Goal: Transaction & Acquisition: Purchase product/service

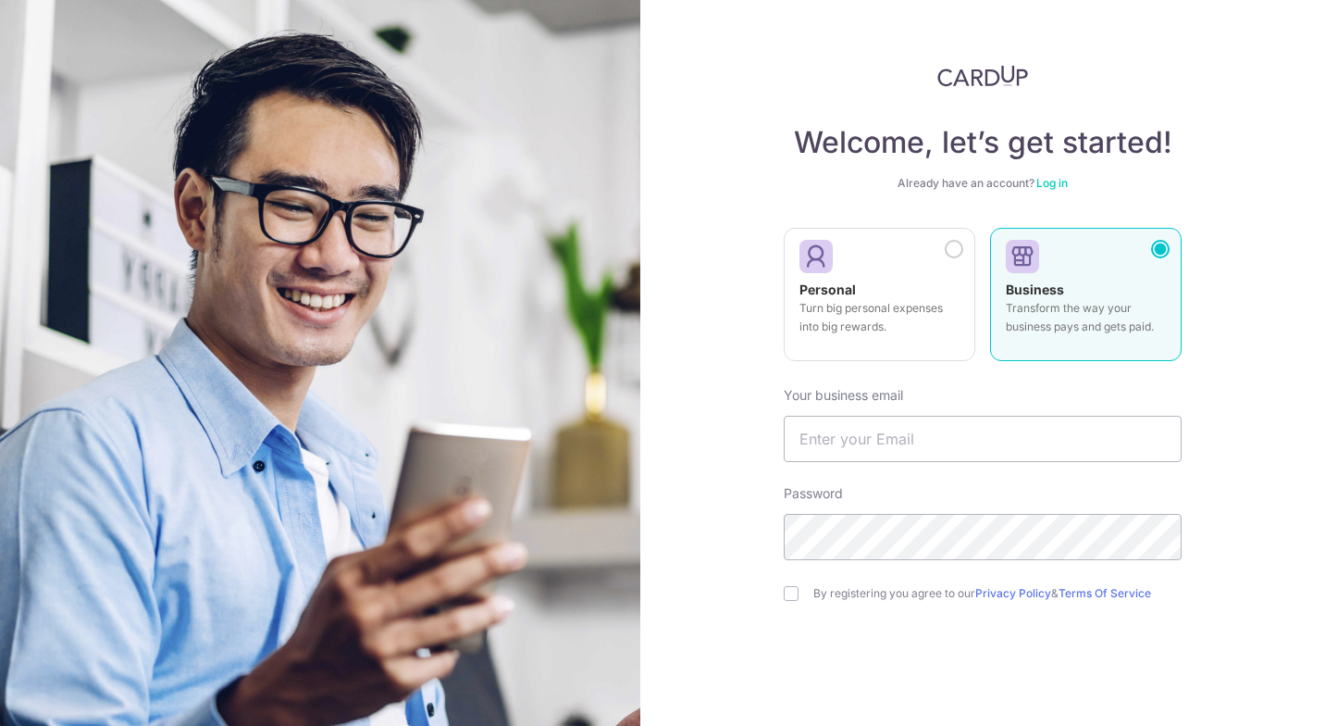
click at [938, 304] on p "Turn big personal expenses into big rewards." at bounding box center [880, 317] width 160 height 37
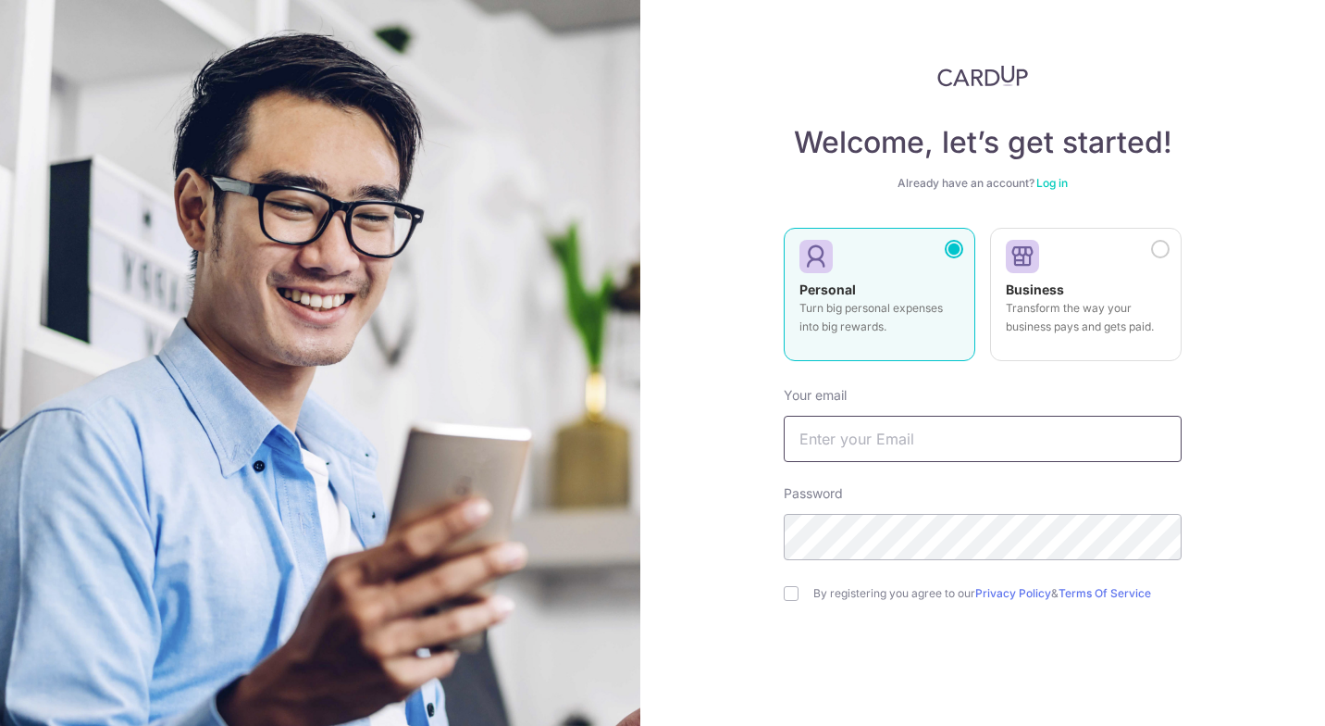
type input "[PERSON_NAME][EMAIL_ADDRESS][DOMAIN_NAME]"
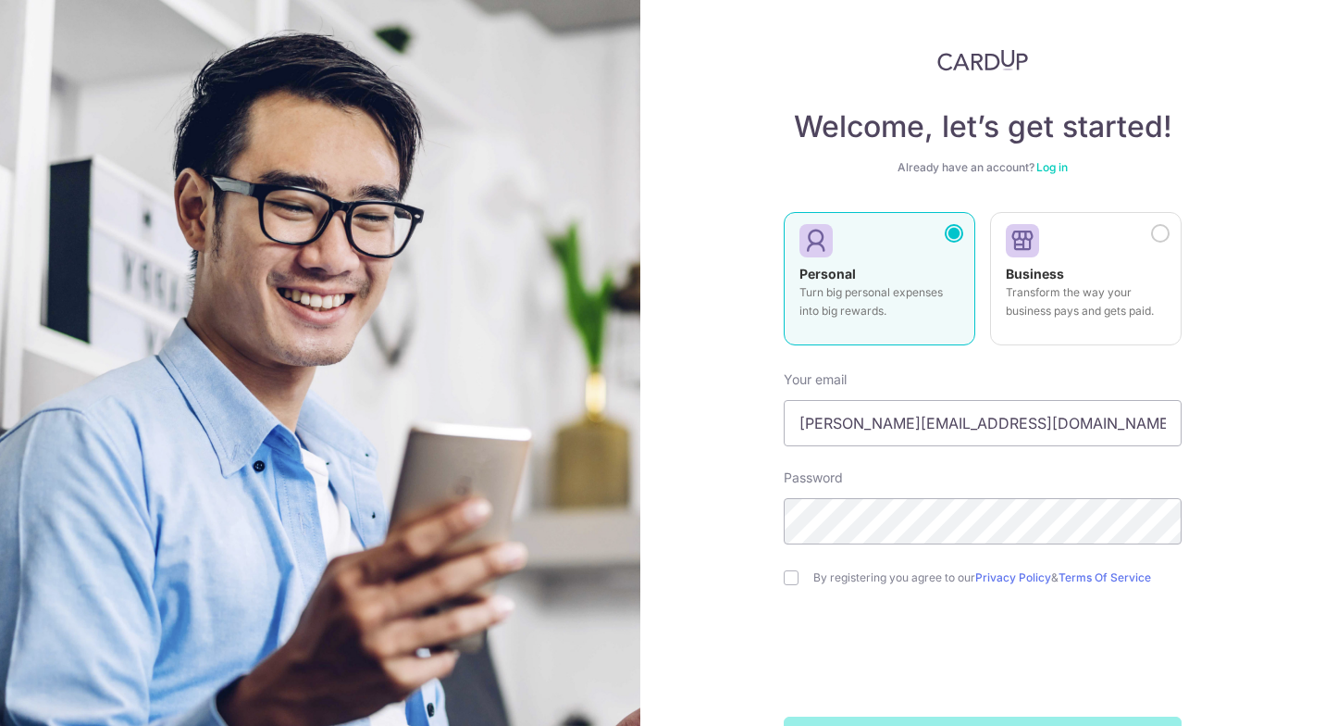
scroll to position [12, 0]
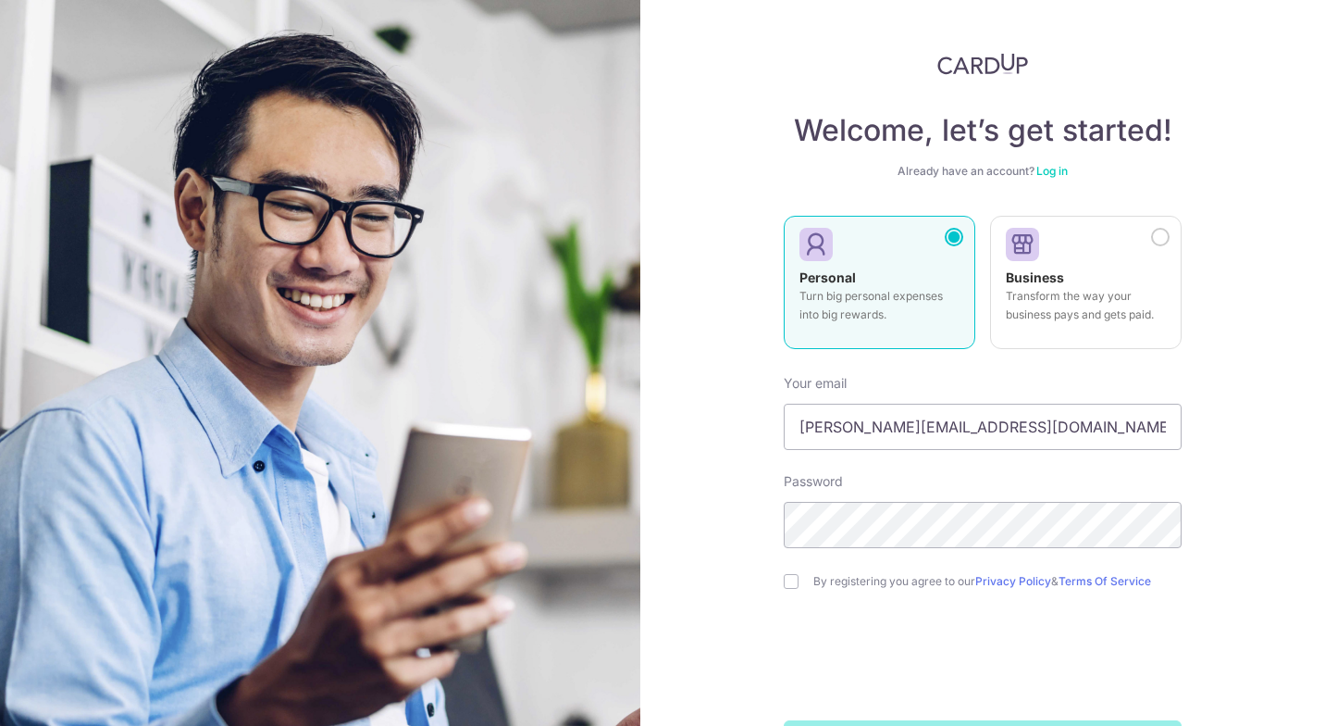
click at [1056, 170] on link "Log in" at bounding box center [1051, 171] width 31 height 14
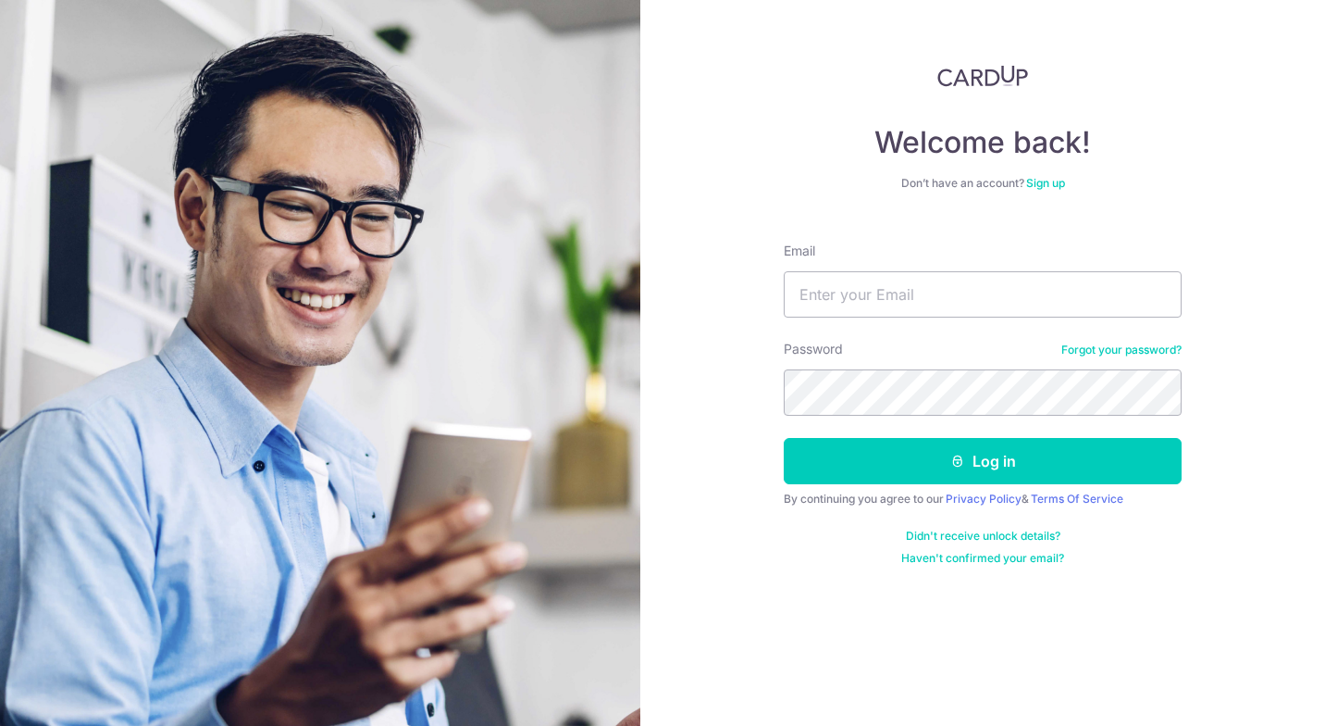
type input "[PERSON_NAME][EMAIL_ADDRESS][DOMAIN_NAME]"
click at [968, 456] on button "Log in" at bounding box center [983, 461] width 398 height 46
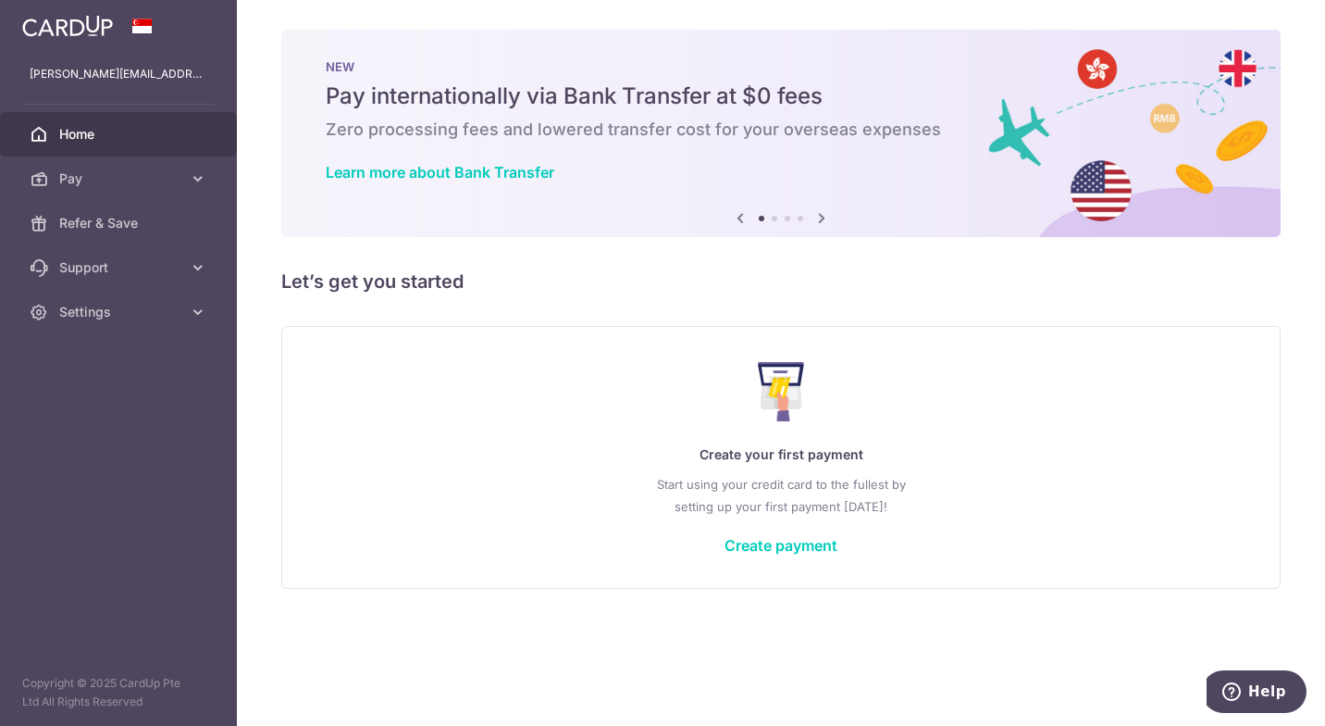
click at [789, 551] on link "Create payment" at bounding box center [781, 545] width 113 height 19
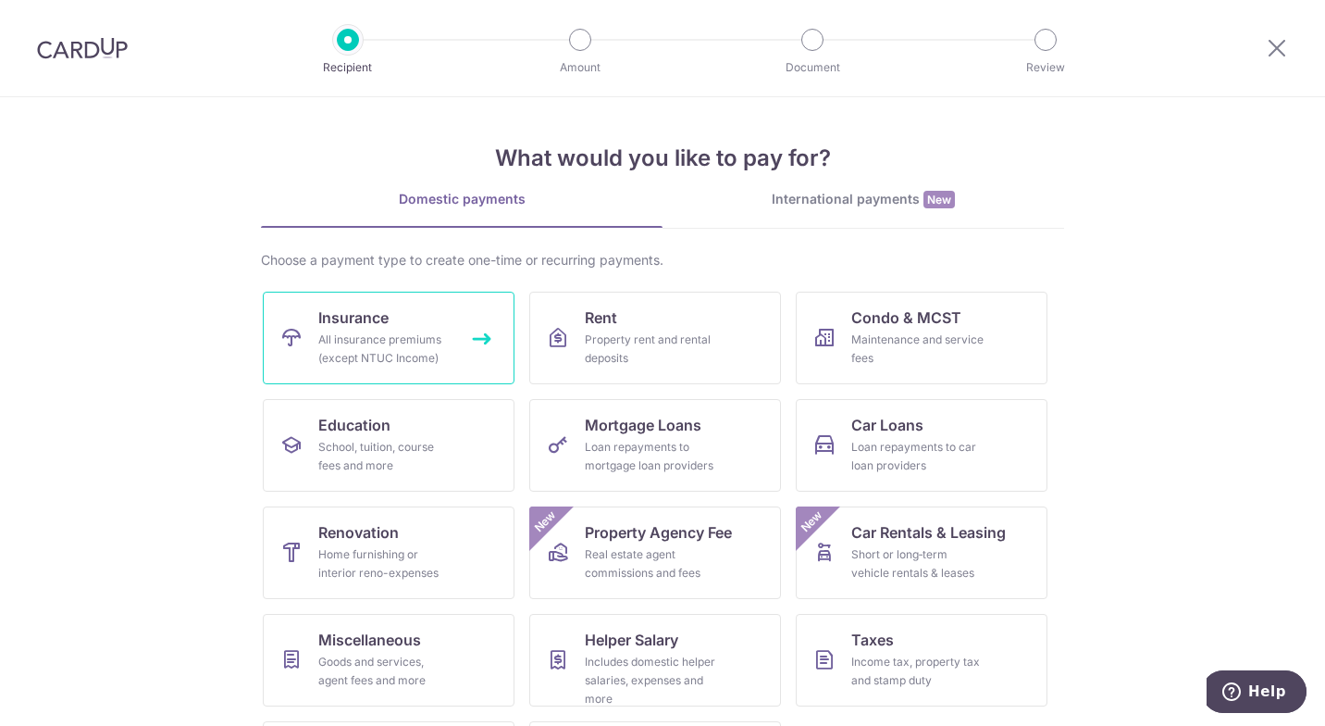
click at [430, 329] on link "Insurance All insurance premiums (except NTUC Income)" at bounding box center [389, 338] width 252 height 93
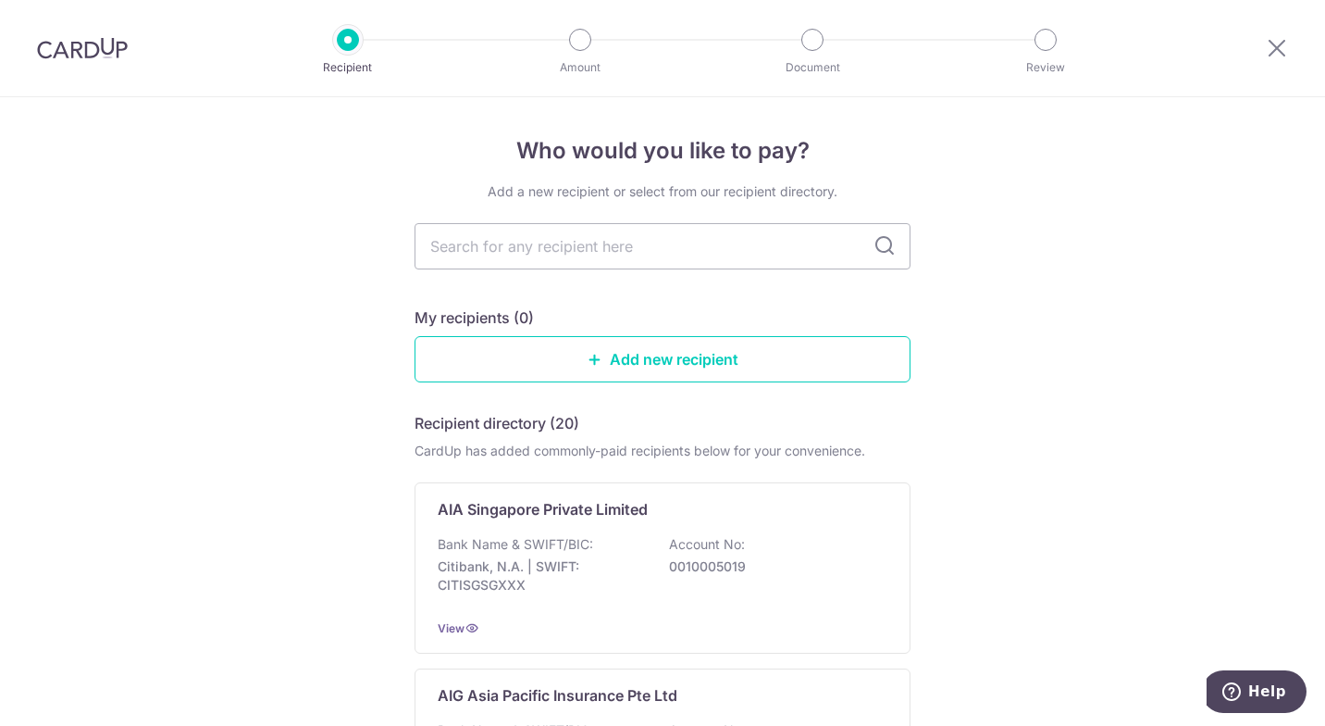
click at [790, 241] on input "text" at bounding box center [663, 246] width 496 height 46
type input "aia"
click at [900, 239] on input "aia" at bounding box center [663, 246] width 496 height 46
type input "aia"
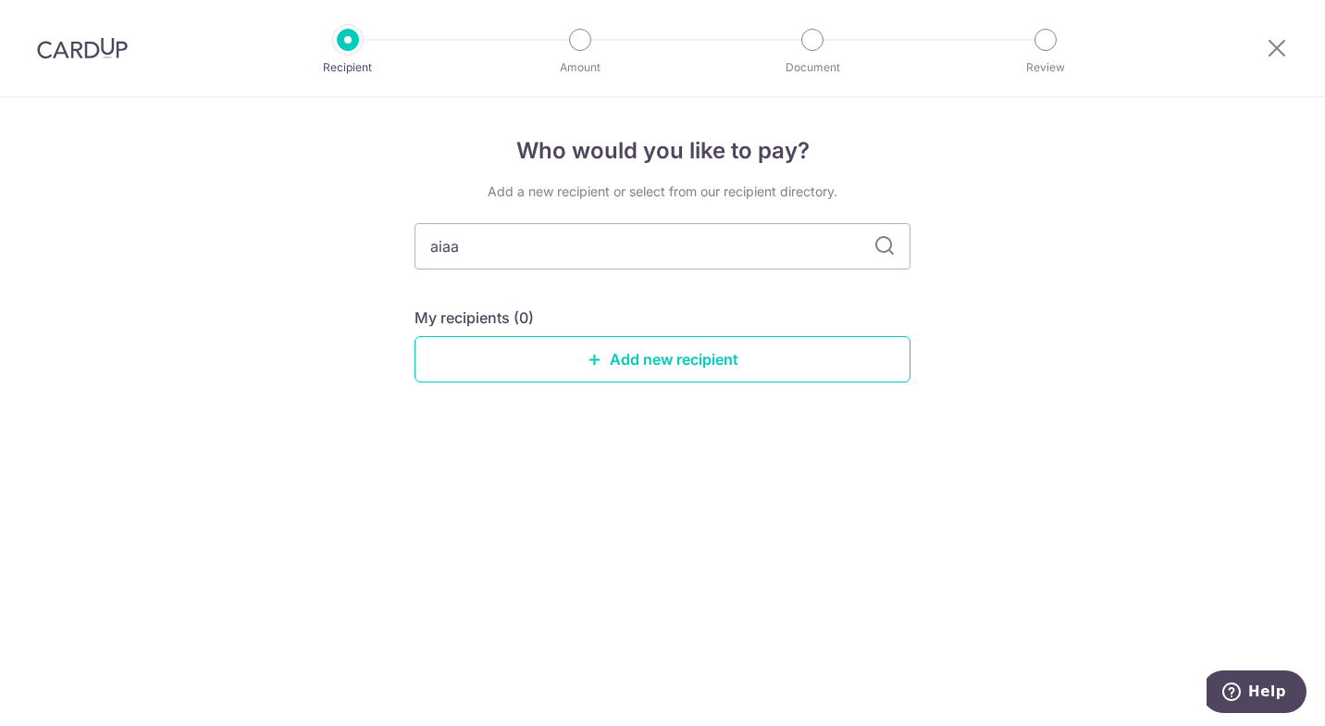
click at [732, 242] on input "aiaa" at bounding box center [663, 246] width 496 height 46
type input "aia"
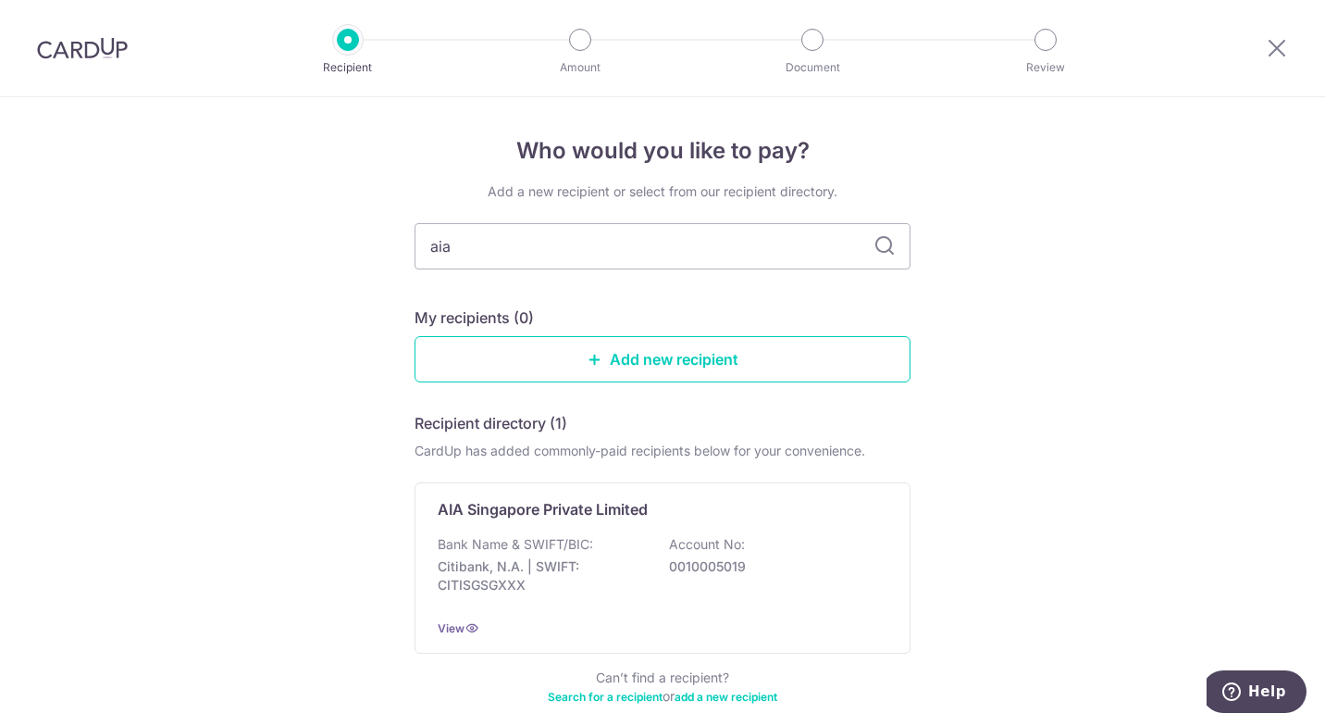
click at [747, 545] on div "Bank Name & SWIFT/BIC: Citibank, N.A. | SWIFT: CITISGSGXXX Account No: 00100050…" at bounding box center [663, 569] width 450 height 68
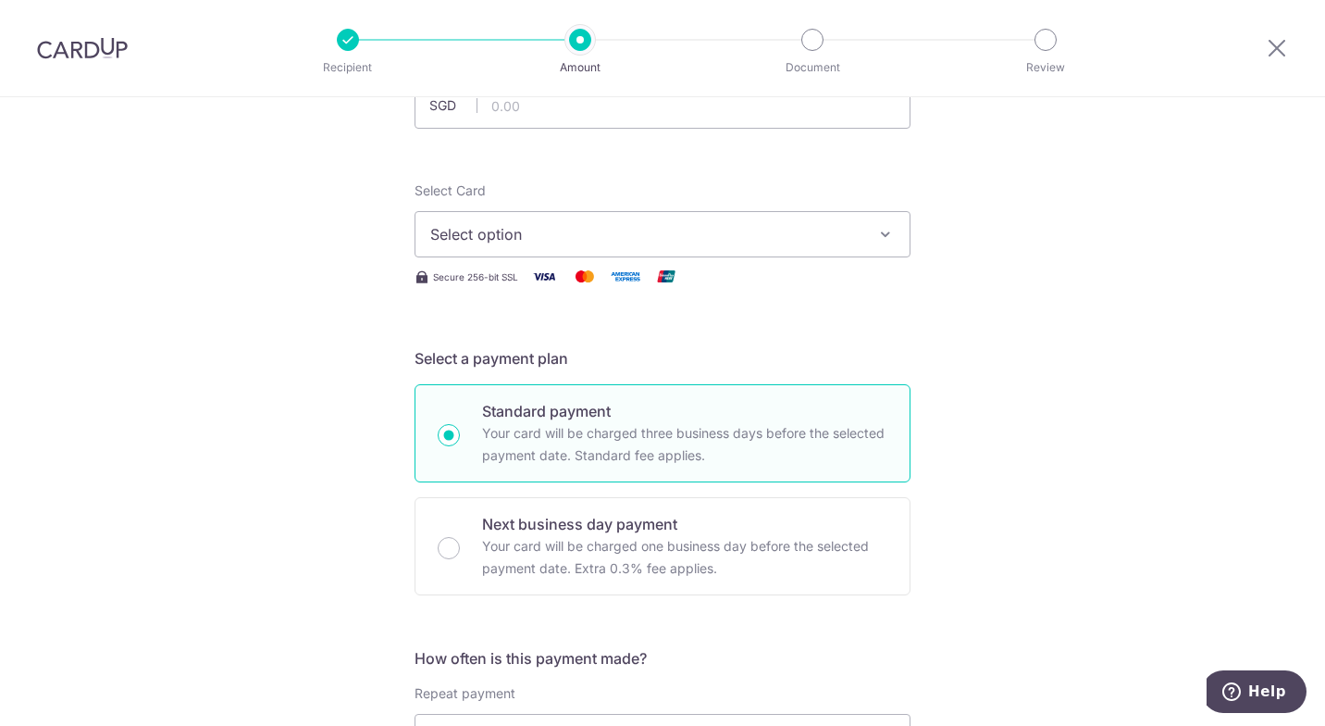
scroll to position [168, 0]
click at [870, 222] on button "Select option" at bounding box center [663, 232] width 496 height 46
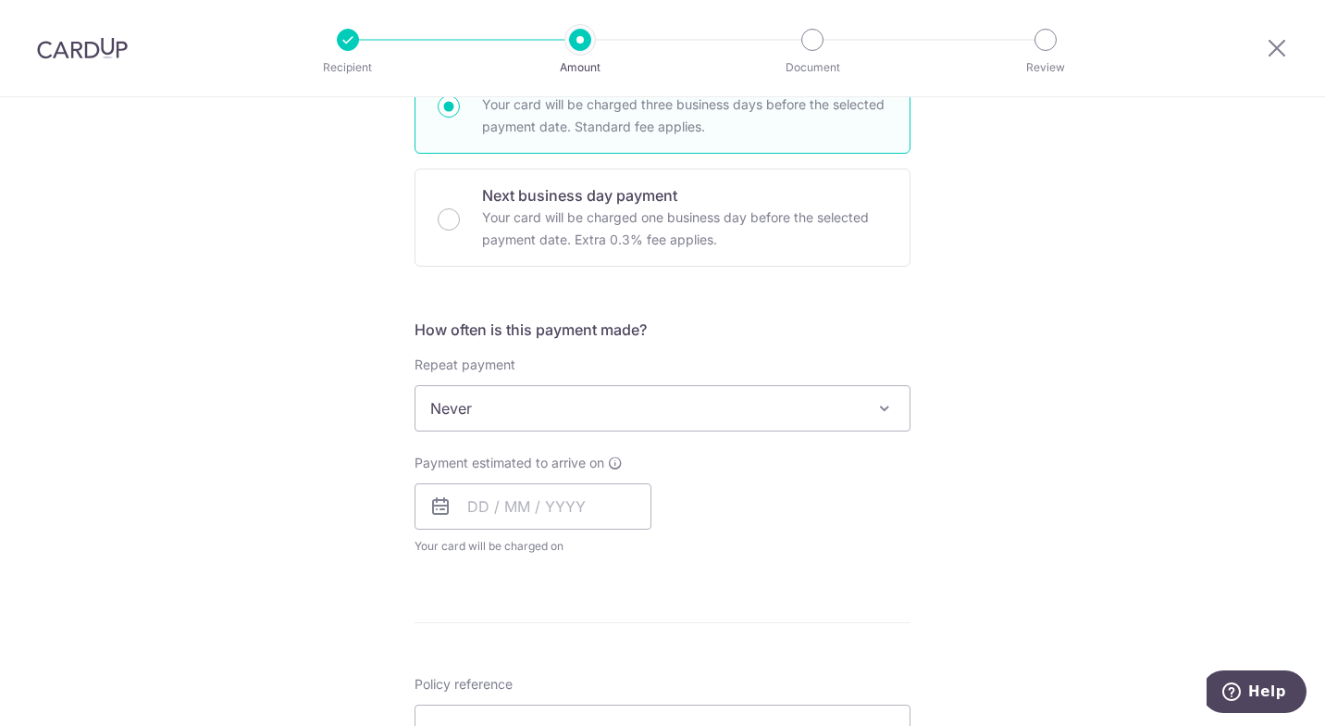
scroll to position [497, 0]
click at [878, 405] on span at bounding box center [885, 406] width 22 height 22
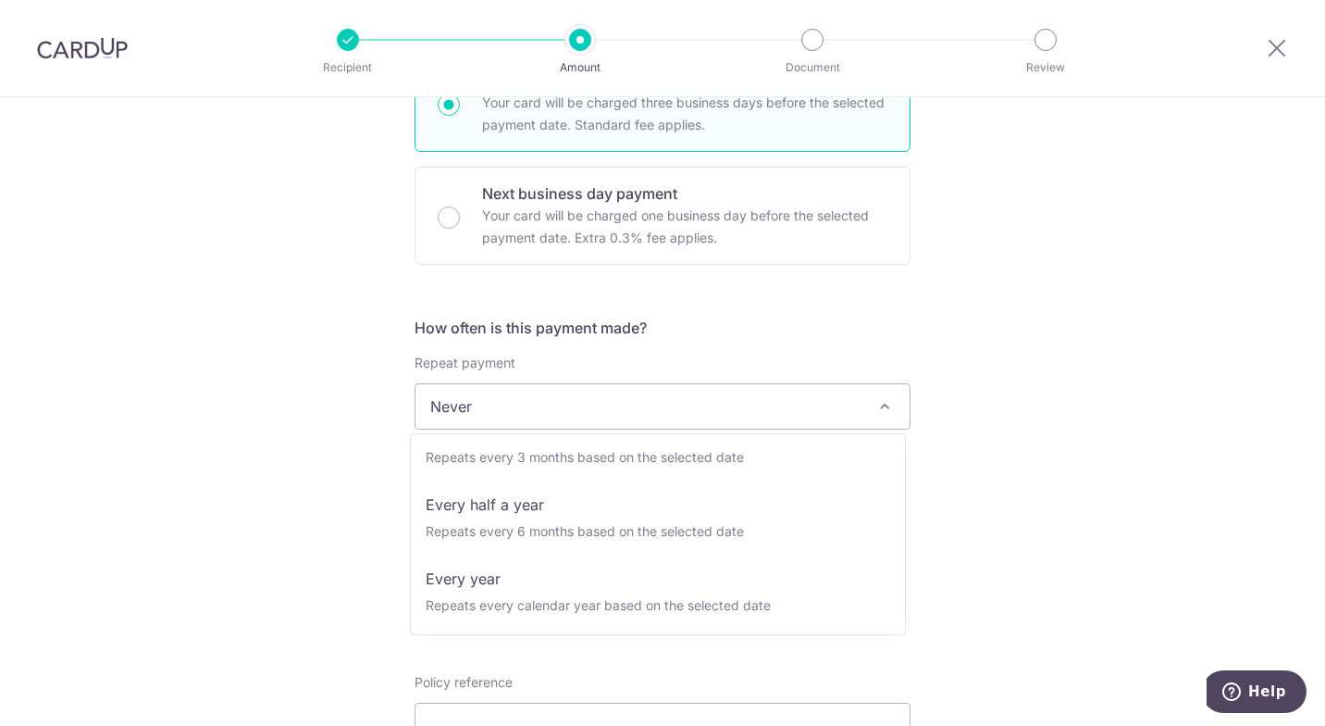
scroll to position [259, 0]
select select "6"
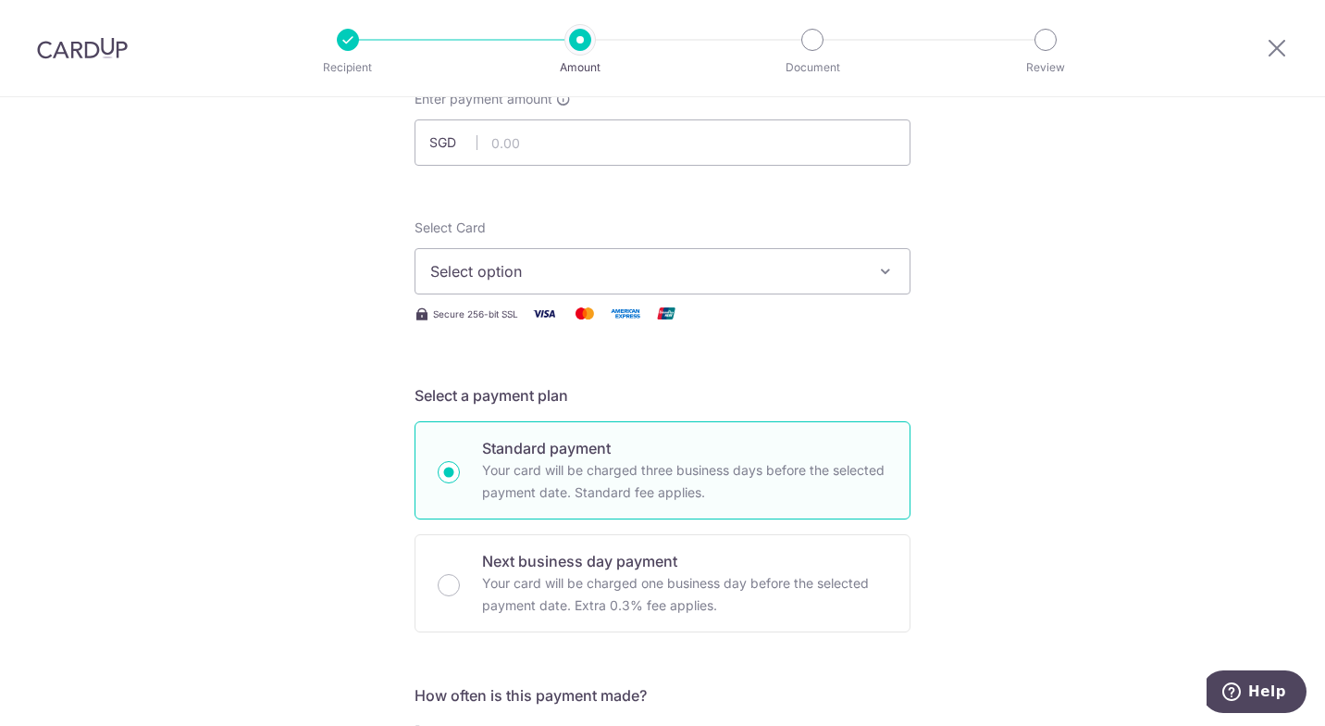
scroll to position [0, 0]
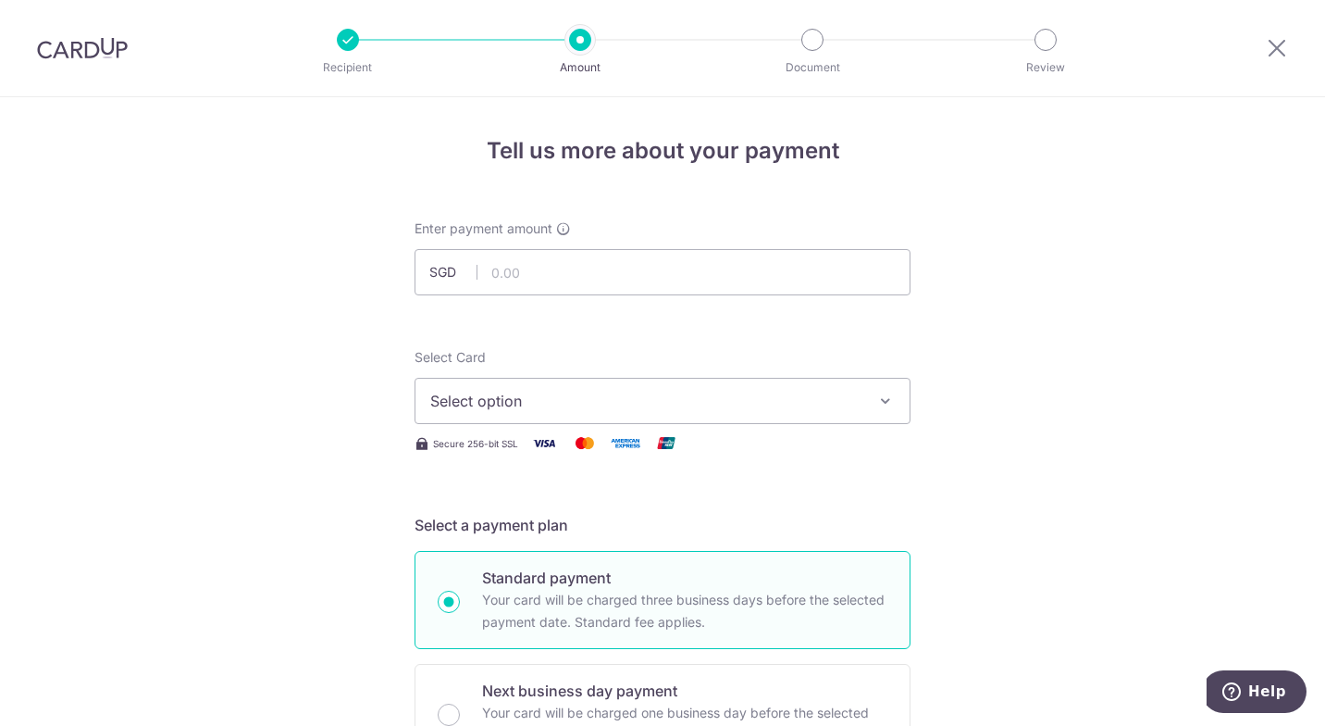
click at [64, 57] on img at bounding box center [82, 48] width 91 height 22
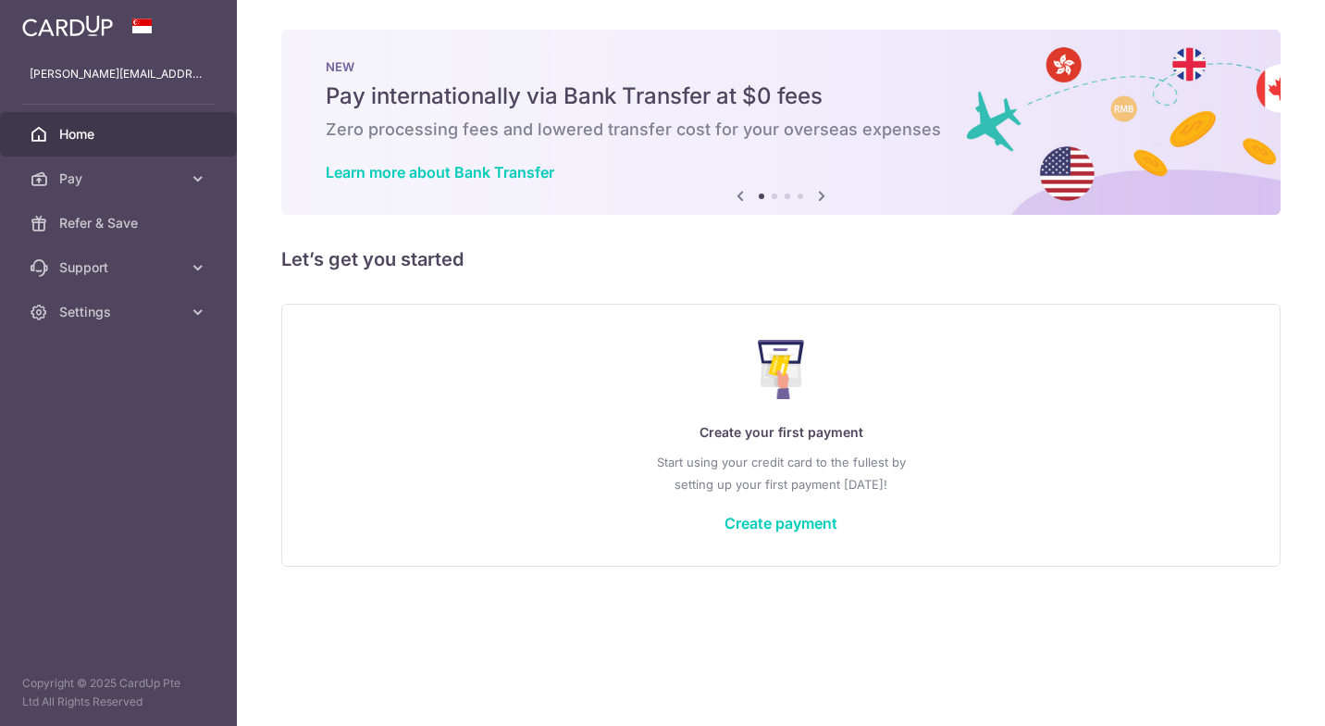
click at [180, 168] on link "Pay" at bounding box center [118, 178] width 237 height 44
click at [90, 231] on span "Payments" at bounding box center [120, 223] width 122 height 19
